Goal: Task Accomplishment & Management: Manage account settings

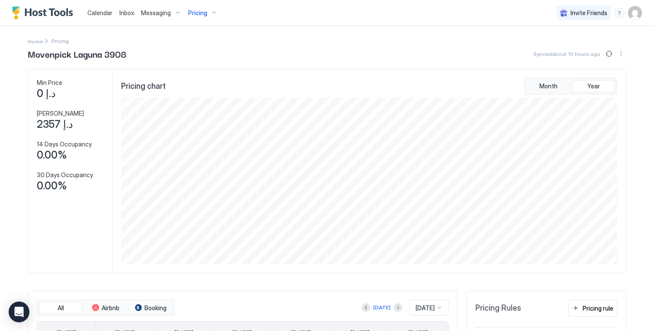
scroll to position [166, 498]
click at [197, 14] on span "Pricing" at bounding box center [197, 13] width 19 height 8
click at [641, 13] on div at bounding box center [327, 165] width 654 height 331
click at [634, 14] on img "User profile" at bounding box center [635, 13] width 14 height 14
click at [602, 51] on div "Settings" at bounding box center [587, 48] width 110 height 15
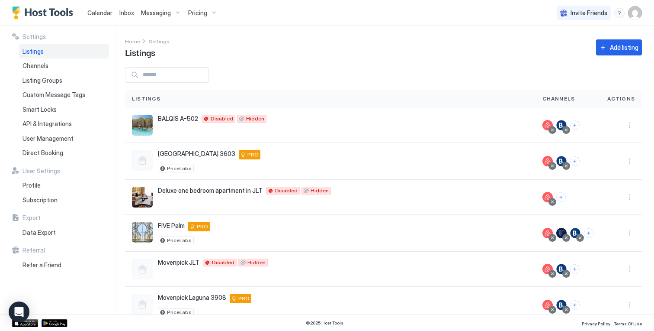
scroll to position [91, 0]
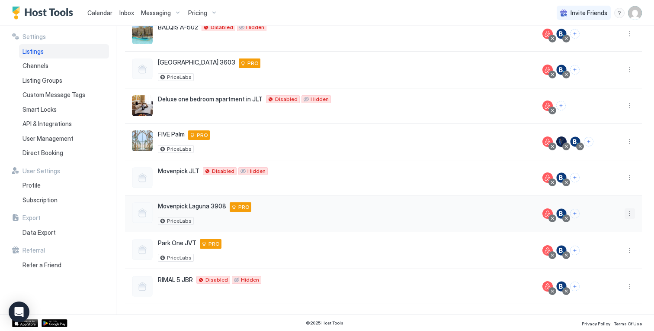
click at [633, 217] on button "More options" at bounding box center [630, 213] width 10 height 10
click at [612, 252] on span "Listing Settings" at bounding box center [610, 253] width 39 height 6
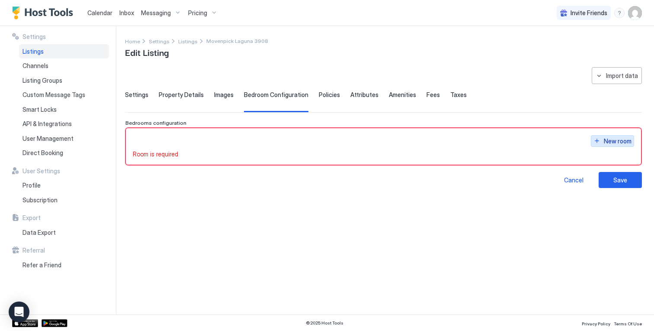
click at [605, 138] on div "New room" at bounding box center [618, 140] width 28 height 9
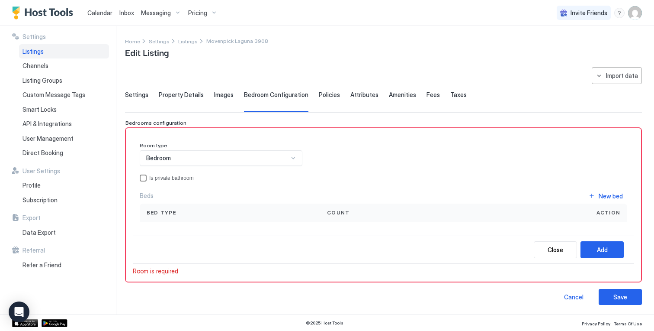
click at [156, 175] on div "Is private bathroom" at bounding box center [388, 178] width 478 height 6
click at [602, 196] on div "New bed" at bounding box center [611, 195] width 24 height 9
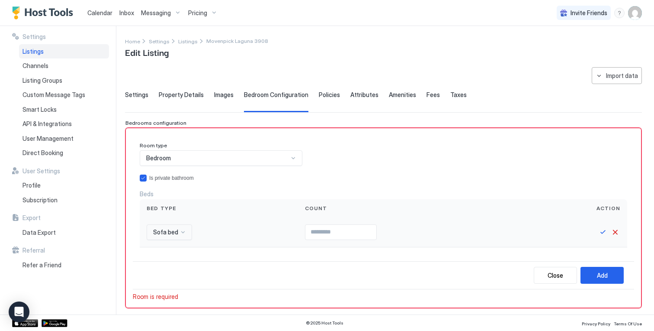
scroll to position [60, 0]
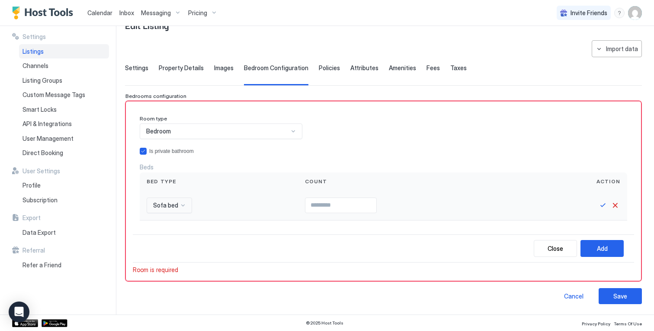
click at [165, 213] on div "Sofa bed" at bounding box center [169, 205] width 45 height 16
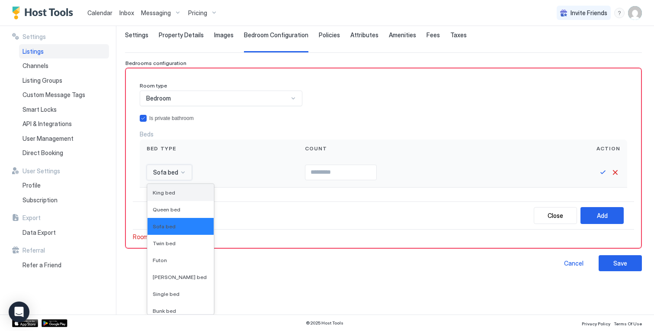
click at [171, 192] on span "King bed" at bounding box center [164, 192] width 23 height 6
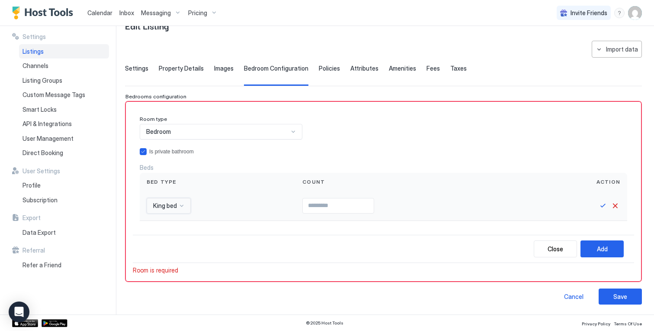
click at [347, 202] on input "Input Field" at bounding box center [338, 205] width 71 height 15
type input "*"
click at [603, 250] on div "Add" at bounding box center [602, 248] width 11 height 9
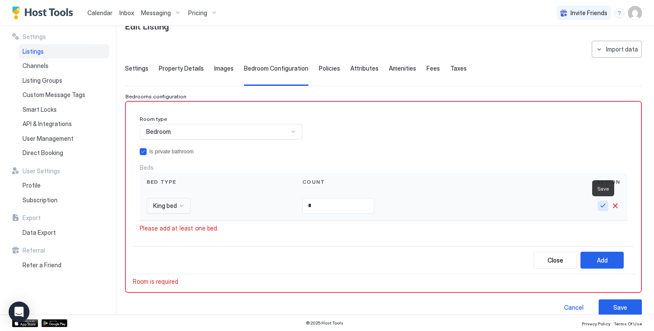
click at [604, 206] on button "Save" at bounding box center [603, 205] width 10 height 10
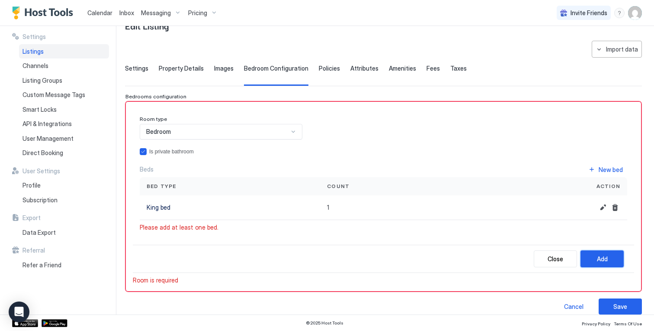
click at [598, 261] on div "Add" at bounding box center [602, 258] width 11 height 9
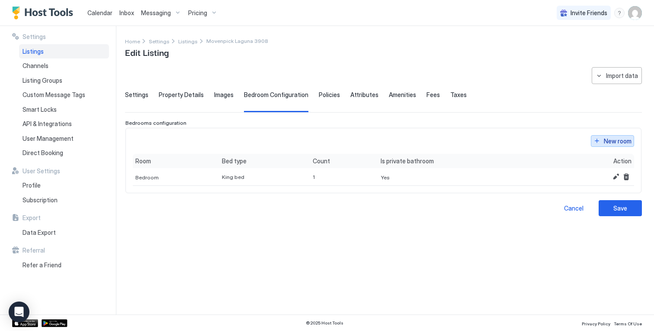
click at [611, 145] on button "New room" at bounding box center [612, 141] width 43 height 12
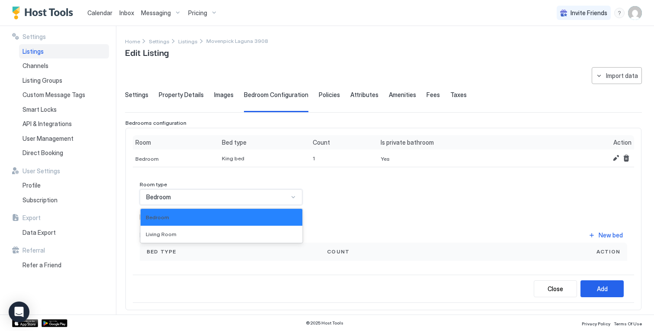
click at [199, 194] on div "Bedroom" at bounding box center [217, 197] width 142 height 8
click at [187, 232] on div "Living Room" at bounding box center [221, 234] width 151 height 6
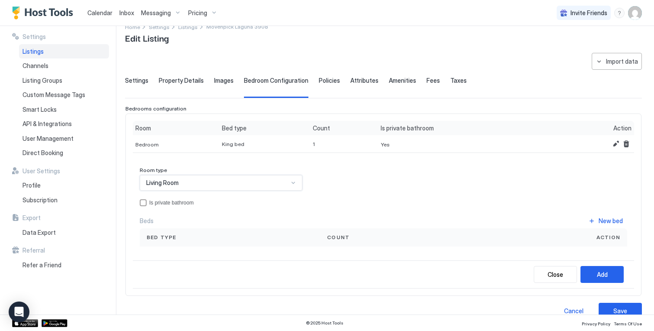
scroll to position [16, 0]
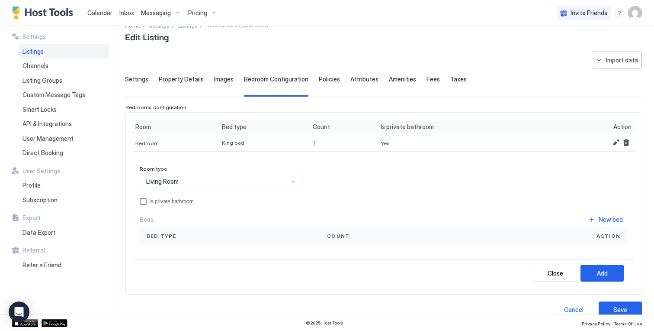
click at [145, 201] on div "privateBathroom" at bounding box center [143, 201] width 7 height 7
click at [619, 219] on div "New bed" at bounding box center [611, 219] width 24 height 9
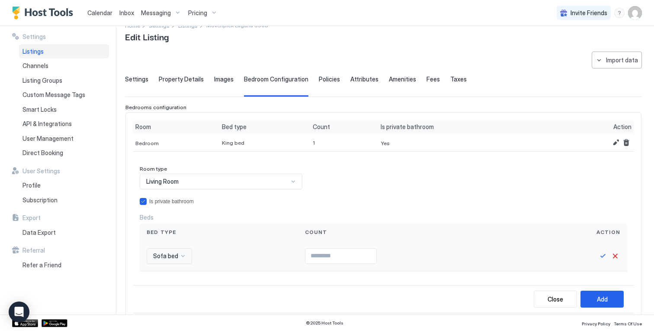
scroll to position [99, 0]
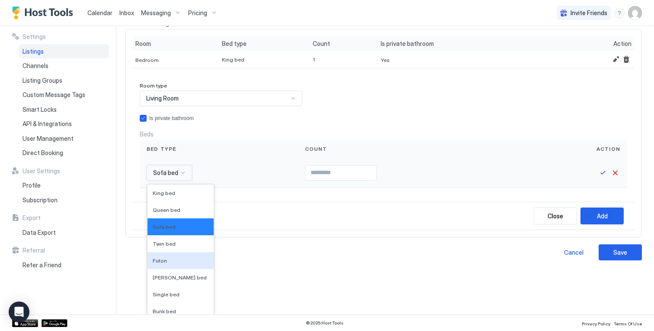
click at [184, 180] on div "Futon, 5 of 16. 16 results available. Use Up and Down to choose options, press …" at bounding box center [169, 173] width 45 height 16
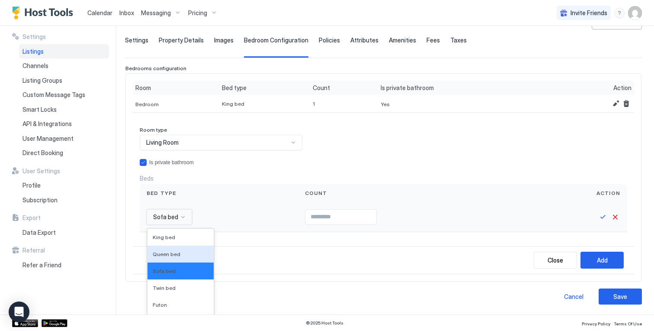
click at [317, 172] on div "Room type Living Room Is private bathroom Beds Bed type Count Action Queen bed,…" at bounding box center [384, 179] width 488 height 106
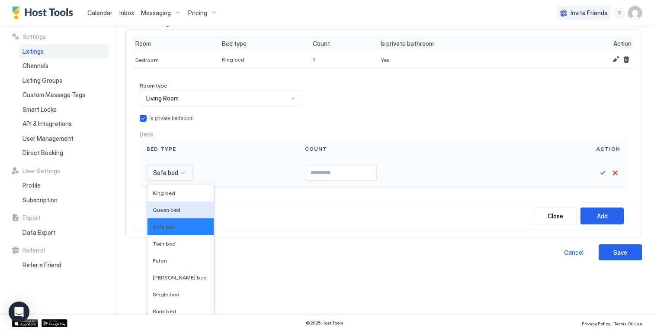
click at [155, 180] on div "Queen bed, 2 of 16. 16 results available. Use Up and Down to choose options, pr…" at bounding box center [169, 173] width 45 height 16
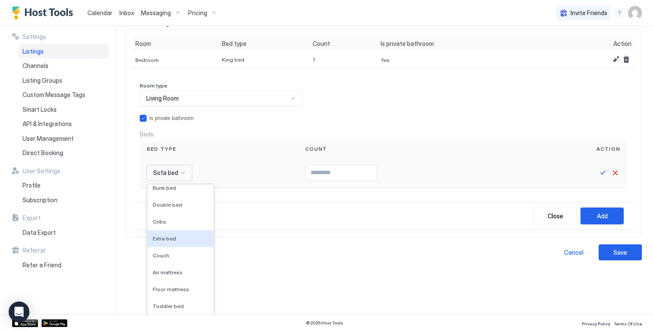
scroll to position [55, 0]
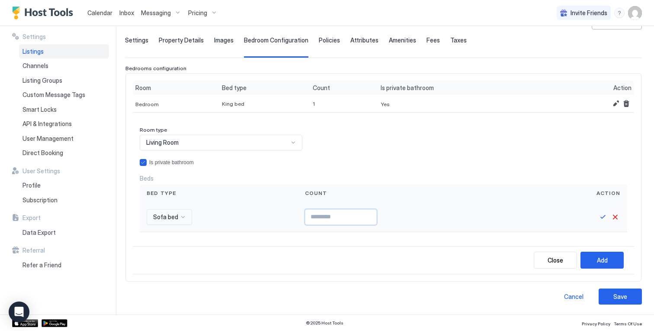
click at [315, 170] on div "Room type Living Room Is private bathroom Beds Bed type Count Action Sofa bed" at bounding box center [384, 179] width 488 height 106
type input "*"
click at [598, 261] on div "Add" at bounding box center [602, 259] width 11 height 9
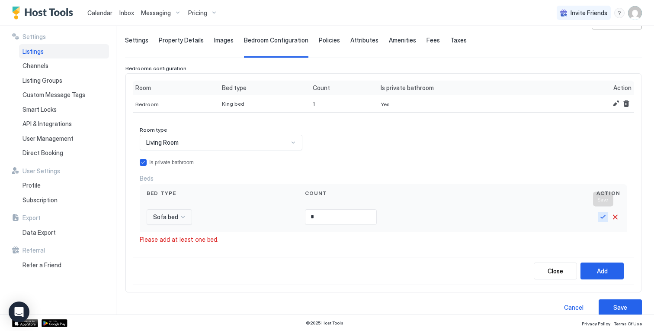
click at [600, 214] on button "Save" at bounding box center [603, 217] width 10 height 10
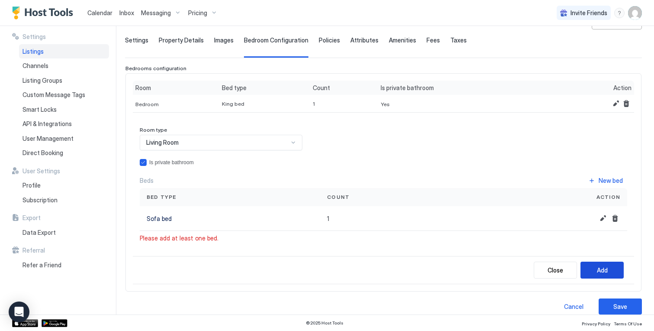
click at [594, 266] on button "Add" at bounding box center [602, 269] width 43 height 17
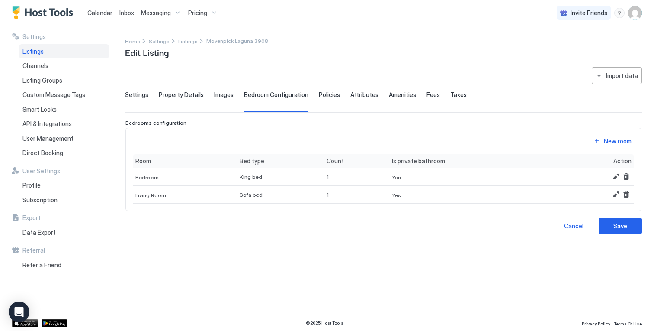
scroll to position [0, 0]
click at [608, 228] on button "Save" at bounding box center [620, 226] width 43 height 16
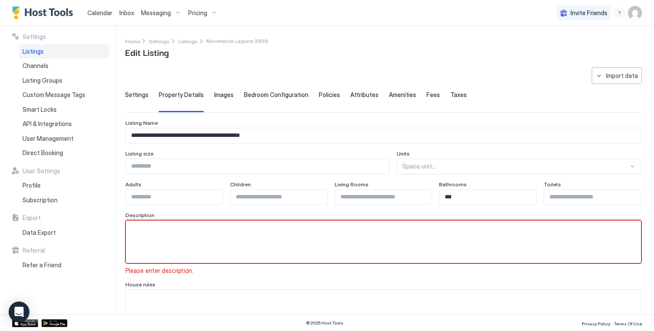
click at [332, 96] on span "Policies" at bounding box center [329, 95] width 21 height 8
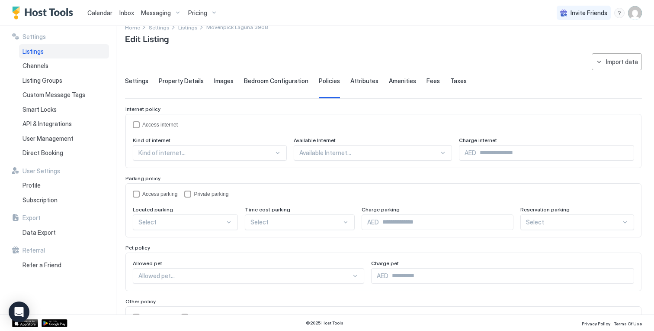
scroll to position [10, 0]
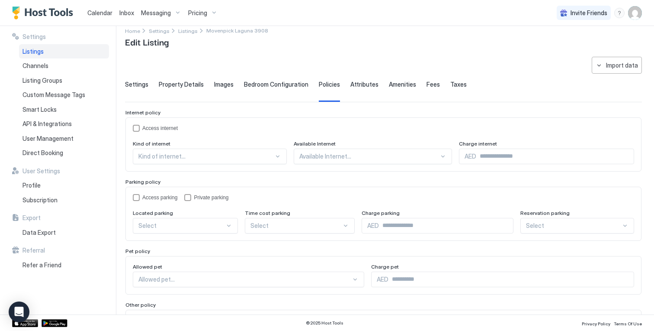
click at [359, 83] on span "Attributes" at bounding box center [365, 84] width 28 height 8
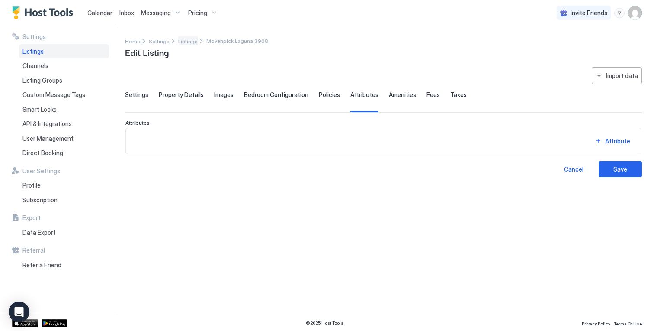
click at [185, 40] on span "Listings" at bounding box center [187, 41] width 19 height 6
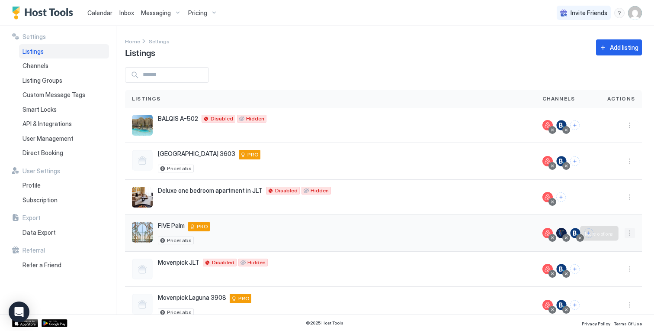
click at [631, 230] on button "More options" at bounding box center [630, 233] width 10 height 10
click at [611, 272] on span "Listing Settings" at bounding box center [610, 273] width 39 height 6
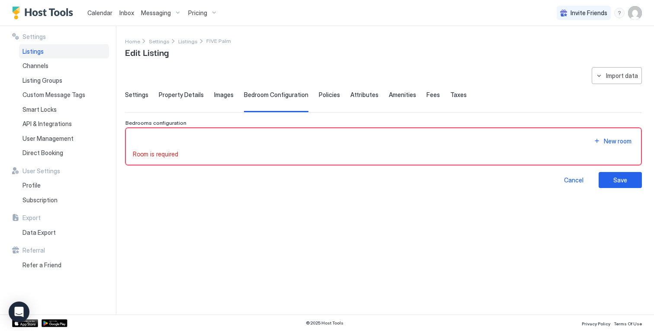
click at [192, 13] on span "Pricing" at bounding box center [197, 13] width 19 height 8
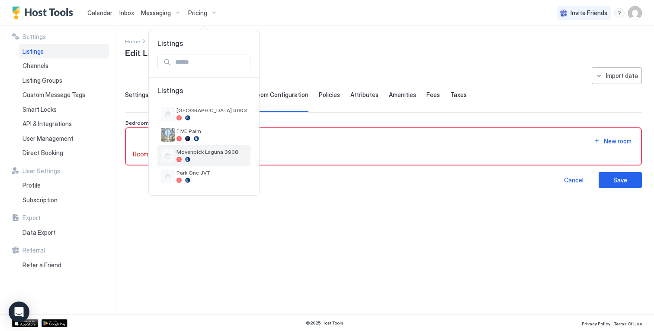
click at [202, 154] on span "Movenpick Laguna 3908" at bounding box center [212, 151] width 71 height 6
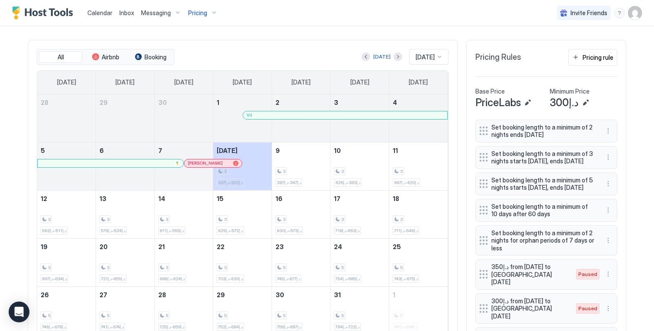
scroll to position [250, 0]
